Goal: Task Accomplishment & Management: Use online tool/utility

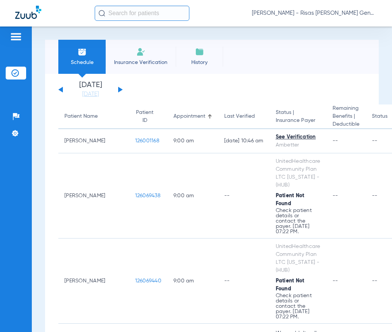
click at [113, 93] on div "[DATE] [DATE] [DATE] [DATE] [DATE] [DATE] [DATE] [DATE] [DATE] [DATE] [DATE] [D…" at bounding box center [90, 89] width 64 height 17
click at [117, 92] on div "[DATE] [DATE] [DATE] [DATE] [DATE] [DATE] [DATE] [DATE] [DATE] [DATE] [DATE] [D…" at bounding box center [90, 89] width 64 height 17
click at [119, 91] on button at bounding box center [120, 90] width 5 height 6
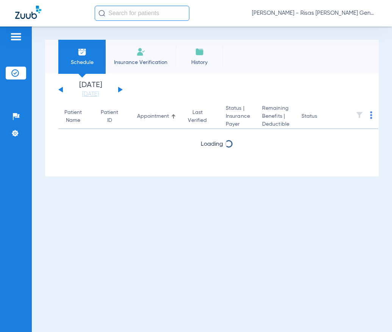
click at [119, 91] on button at bounding box center [120, 90] width 5 height 6
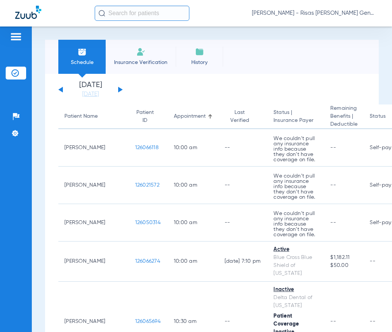
click at [119, 90] on button at bounding box center [120, 90] width 5 height 6
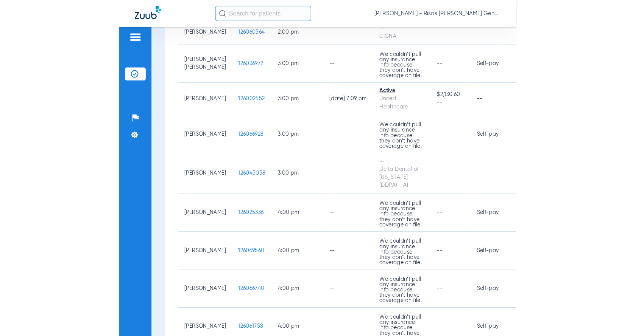
scroll to position [719, 0]
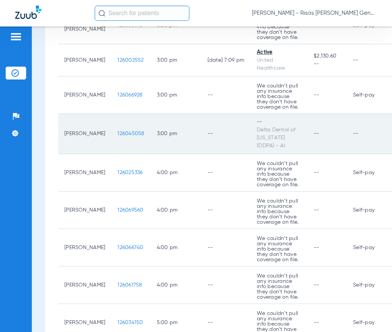
click at [125, 133] on span "126045058" at bounding box center [130, 133] width 27 height 5
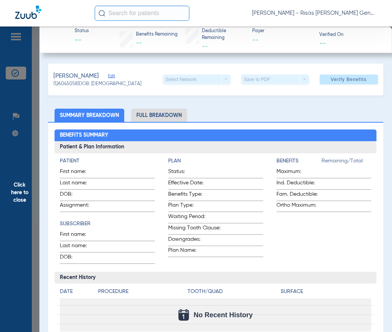
click at [34, 97] on span "Click here to close" at bounding box center [19, 192] width 39 height 332
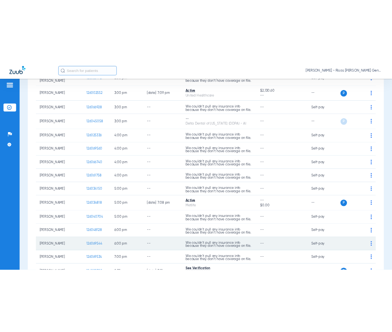
scroll to position [502, 0]
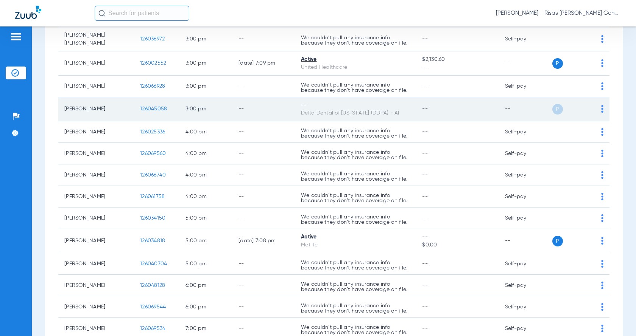
click at [391, 108] on td "P S" at bounding box center [579, 109] width 59 height 24
click at [391, 107] on td "P S" at bounding box center [579, 109] width 59 height 24
click at [391, 107] on div "P S" at bounding box center [576, 109] width 53 height 11
click at [391, 107] on img at bounding box center [602, 109] width 2 height 8
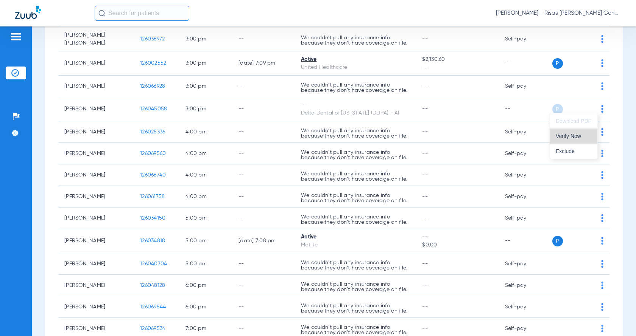
click at [391, 138] on span "Verify Now" at bounding box center [573, 136] width 36 height 5
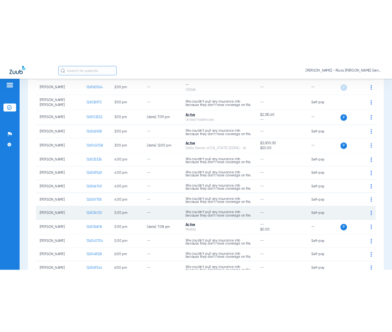
scroll to position [464, 0]
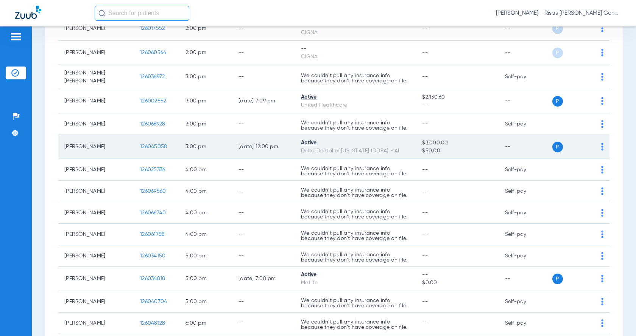
click at [160, 144] on span "126045058" at bounding box center [153, 146] width 27 height 5
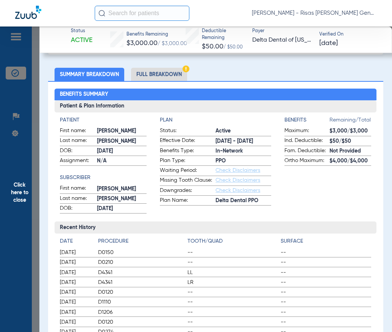
scroll to position [38, 0]
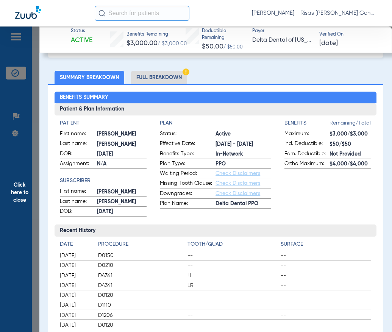
click at [177, 76] on li "Full Breakdown" at bounding box center [159, 77] width 56 height 13
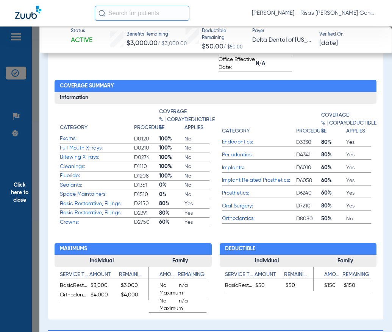
scroll to position [303, 0]
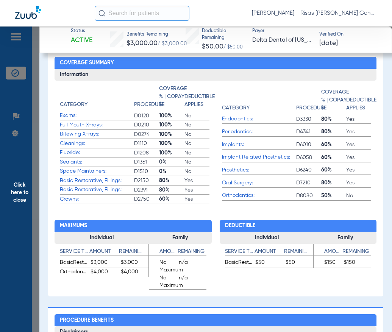
drag, startPoint x: 110, startPoint y: 273, endPoint x: 63, endPoint y: 275, distance: 47.7
click at [63, 275] on div "Orthodontics $4,000 $4,000" at bounding box center [104, 272] width 89 height 9
click at [114, 264] on span "$3,000" at bounding box center [104, 262] width 28 height 9
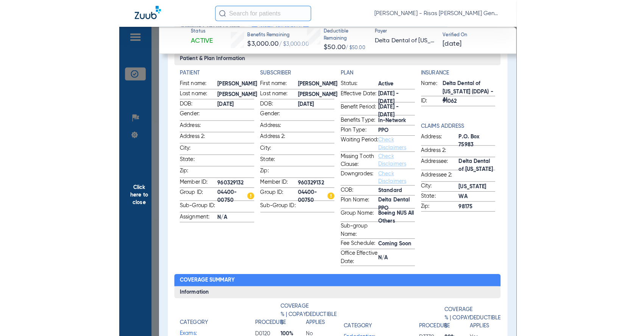
scroll to position [76, 0]
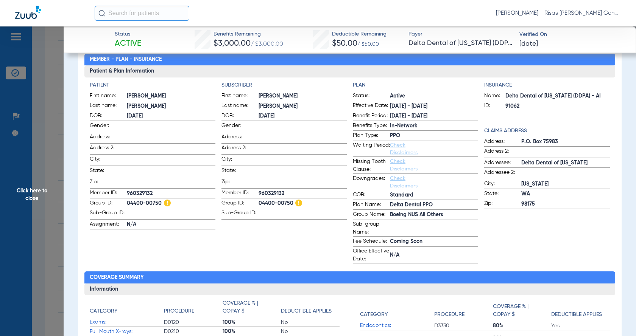
drag, startPoint x: 429, startPoint y: 104, endPoint x: 405, endPoint y: 104, distance: 24.2
click at [391, 104] on span "[DATE] - [DATE]" at bounding box center [434, 107] width 88 height 8
copy span "[DATE]"
